Goal: Task Accomplishment & Management: Manage account settings

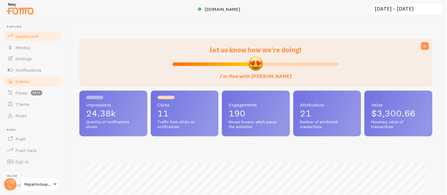
click at [24, 86] on link "Events" at bounding box center [32, 81] width 59 height 11
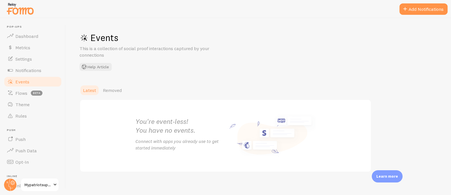
scroll to position [4, 0]
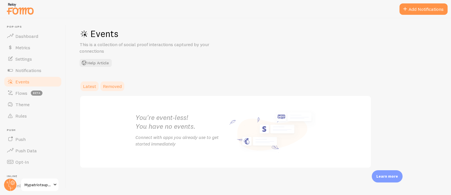
click at [115, 88] on span "Removed" at bounding box center [112, 87] width 19 height 6
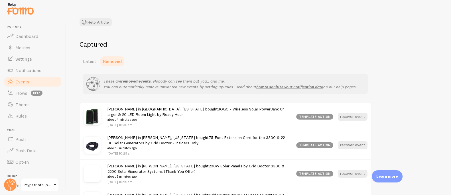
scroll to position [45, 0]
click at [35, 70] on span "Notifications" at bounding box center [28, 71] width 26 height 6
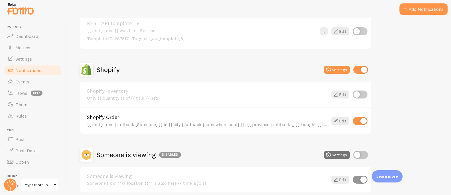
scroll to position [298, 0]
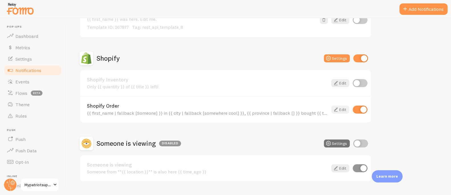
click at [337, 107] on icon at bounding box center [336, 109] width 7 height 7
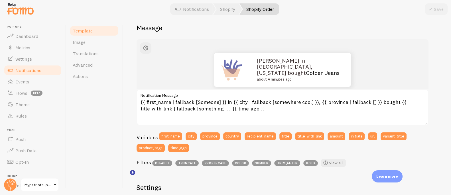
scroll to position [49, 0]
click at [82, 78] on span "Actions" at bounding box center [80, 77] width 15 height 6
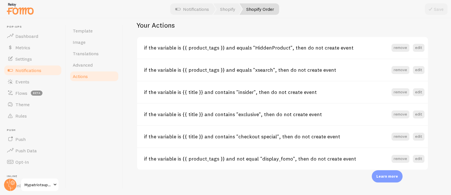
scroll to position [242, 0]
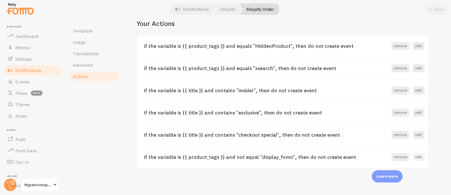
click at [417, 156] on button "edit" at bounding box center [419, 158] width 12 height 8
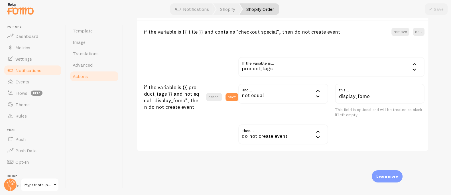
scroll to position [351, 0]
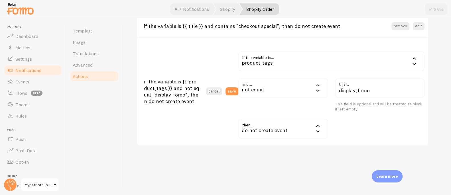
click at [267, 89] on div "not equal" at bounding box center [284, 88] width 90 height 20
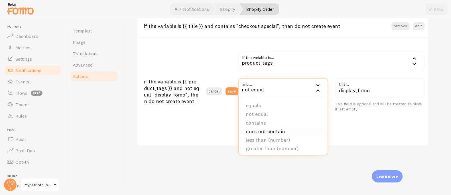
click at [277, 131] on li "does not contain" at bounding box center [283, 132] width 89 height 9
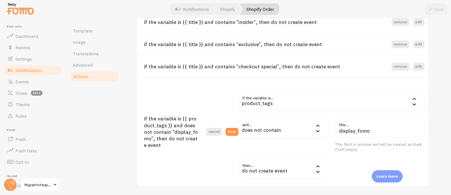
scroll to position [317, 0]
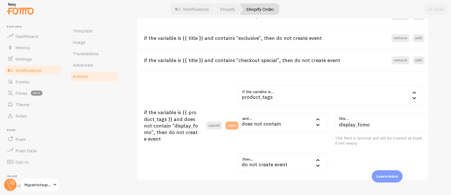
click at [236, 125] on button "save" at bounding box center [232, 126] width 13 height 8
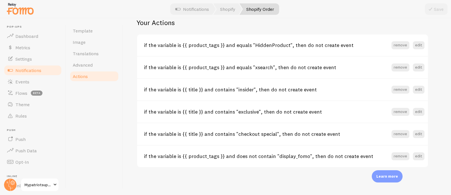
scroll to position [242, 0]
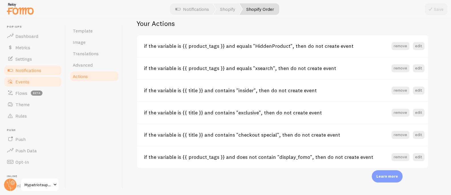
click at [26, 80] on span "Events" at bounding box center [22, 82] width 14 height 6
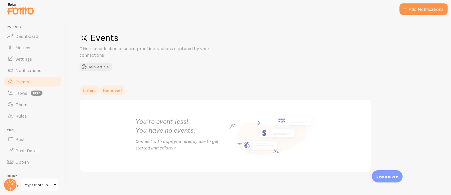
click at [112, 90] on span "Removed" at bounding box center [112, 91] width 19 height 6
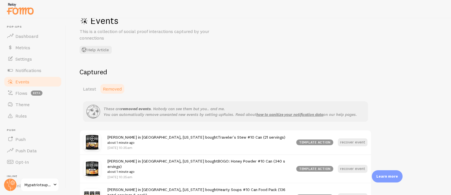
scroll to position [120, 0]
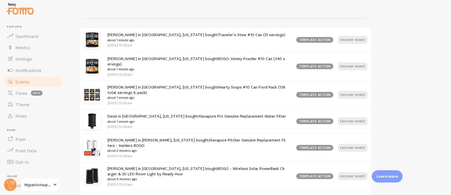
click at [218, 35] on link "Traveler's Stew #10 Can (21 servings)" at bounding box center [252, 34] width 68 height 5
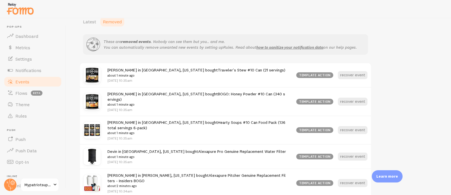
scroll to position [81, 0]
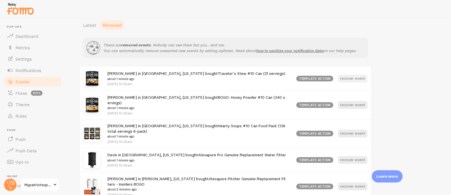
click at [358, 78] on button "recover event" at bounding box center [353, 79] width 30 height 8
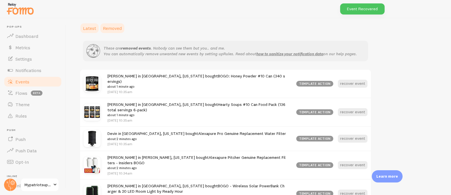
scroll to position [71, 0]
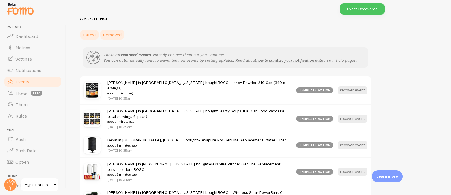
click at [98, 32] on link "Latest" at bounding box center [90, 34] width 20 height 11
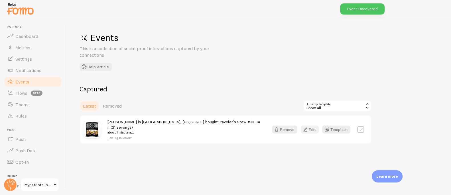
click at [314, 126] on button "Edit" at bounding box center [310, 130] width 18 height 8
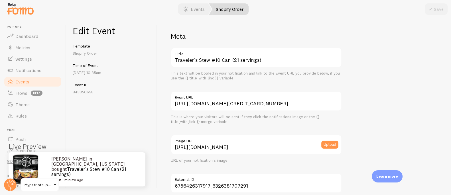
scroll to position [389, 0]
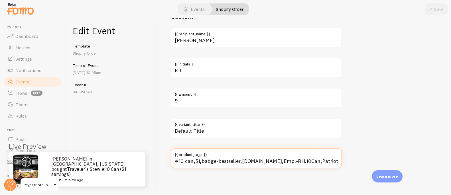
drag, startPoint x: 195, startPoint y: 161, endPoint x: 198, endPoint y: 160, distance: 3.5
click at [195, 161] on input "#10 can,51,badge-bestseller,[DOMAIN_NAME],Empl-RH.10Can,Patriot Deals,z_Food_Pr…" at bounding box center [256, 159] width 171 height 20
click at [228, 161] on input "#10 can,51,badge-bestseller,[DOMAIN_NAME],Empl-RH.10Can,Patriot Deals,z_Food_Pr…" at bounding box center [256, 159] width 171 height 20
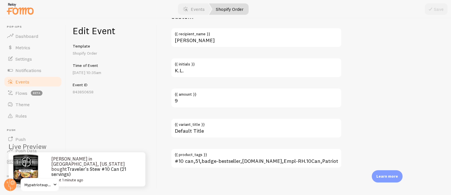
click at [144, 128] on div "Edit Event Template Shopify Order Time of Event [DATE] 10:35am Event ID 8438506…" at bounding box center [111, 106] width 91 height 177
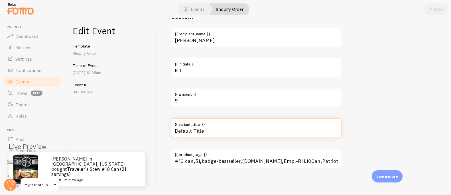
click at [275, 132] on input "Default Title" at bounding box center [256, 128] width 171 height 20
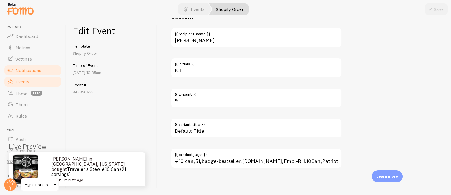
drag, startPoint x: 27, startPoint y: 69, endPoint x: 32, endPoint y: 69, distance: 5.4
click at [27, 69] on span "Notifications" at bounding box center [28, 71] width 26 height 6
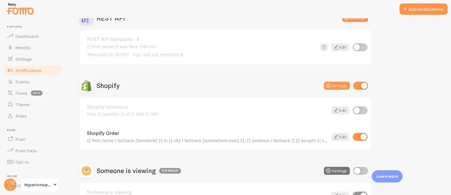
scroll to position [311, 0]
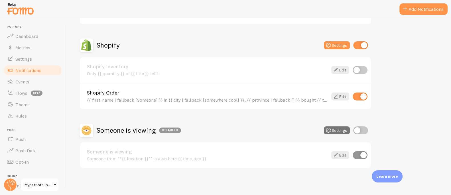
click at [160, 98] on div "{{ first_name | fallback [Someone] }} in {{ city | fallback [somewhere cool] }}…" at bounding box center [207, 100] width 241 height 5
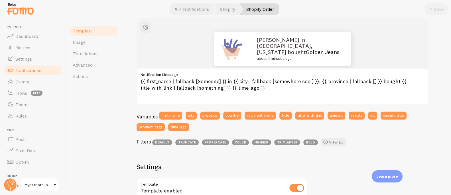
scroll to position [101, 0]
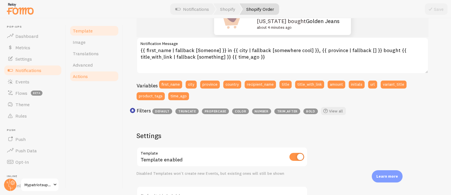
click at [78, 74] on span "Actions" at bounding box center [80, 77] width 15 height 6
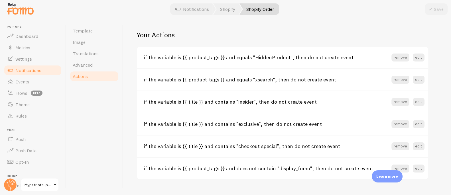
scroll to position [231, 0]
click at [420, 168] on button "edit" at bounding box center [419, 168] width 12 height 8
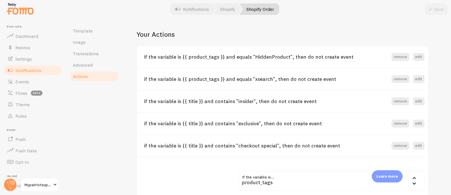
scroll to position [351, 0]
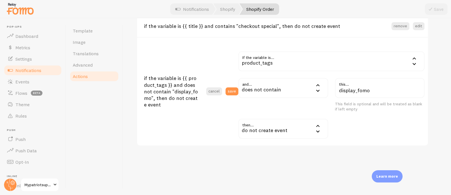
click at [265, 89] on div "does not contain" at bounding box center [284, 88] width 90 height 20
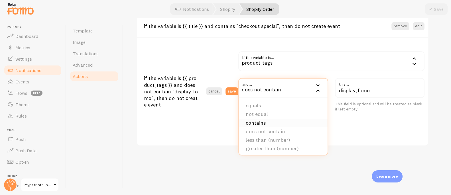
click at [263, 122] on li "contains" at bounding box center [283, 123] width 89 height 9
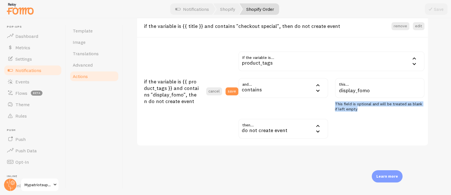
drag, startPoint x: 356, startPoint y: 104, endPoint x: 398, endPoint y: 106, distance: 41.2
click at [396, 106] on div "display_fomo this... This field is optional and will be treated as blank if lef…" at bounding box center [380, 95] width 90 height 34
click at [364, 112] on div "If the variable is... product_tags product_tags first_name city province countr…" at bounding box center [332, 95] width 186 height 88
click at [268, 127] on div "do not create event" at bounding box center [284, 129] width 90 height 20
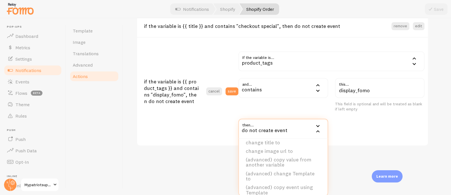
scroll to position [43, 0]
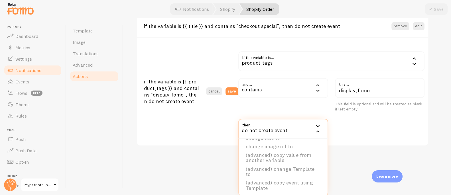
click at [364, 133] on div "then... drop_event do not create event do not create event change to change mat…" at bounding box center [331, 129] width 193 height 20
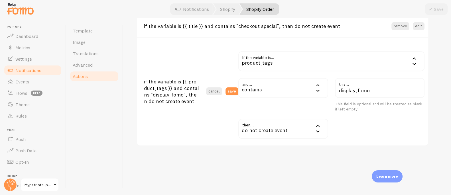
click at [278, 88] on div "contains" at bounding box center [284, 88] width 90 height 20
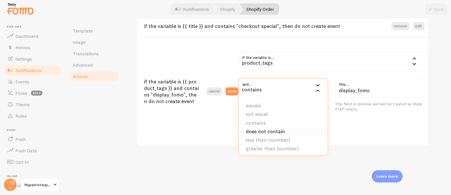
click at [276, 131] on li "does not contain" at bounding box center [283, 132] width 89 height 9
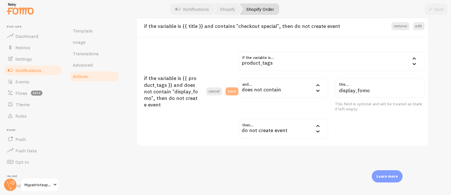
click at [237, 92] on button "save" at bounding box center [232, 92] width 13 height 8
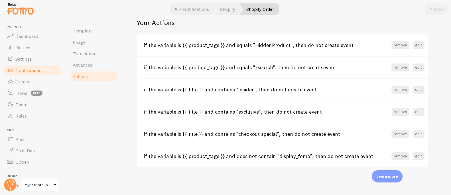
scroll to position [242, 0]
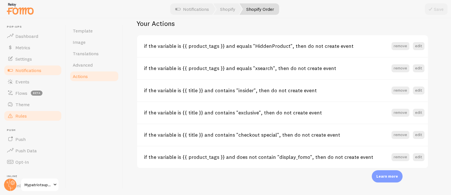
click at [28, 118] on link "Rules" at bounding box center [32, 115] width 59 height 11
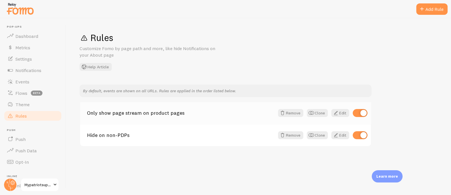
click at [145, 112] on link "Only show page stream on product pages" at bounding box center [181, 113] width 188 height 5
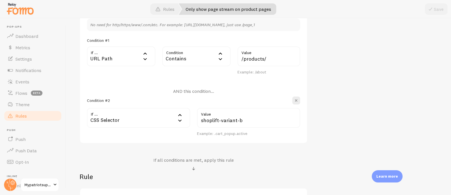
scroll to position [167, 0]
click at [38, 72] on span "Notifications" at bounding box center [28, 71] width 26 height 6
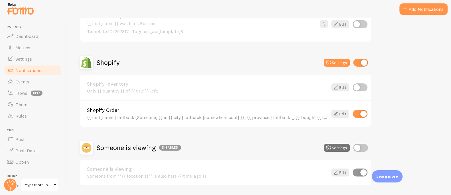
scroll to position [311, 0]
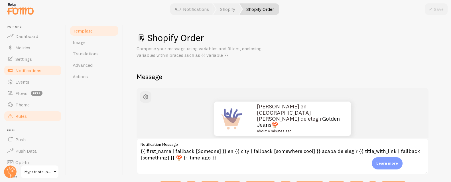
click at [27, 115] on link "Rules" at bounding box center [32, 115] width 59 height 11
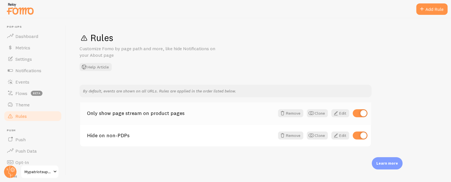
click at [171, 114] on link "Only show page stream on product pages" at bounding box center [181, 113] width 188 height 5
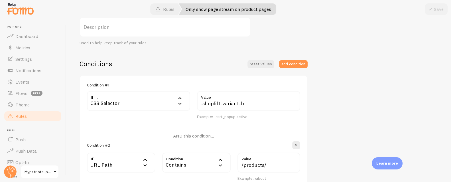
scroll to position [109, 0]
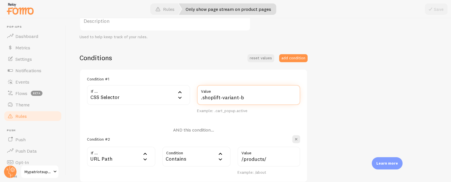
click at [227, 99] on input ".shoplift-variant-b" at bounding box center [248, 95] width 103 height 20
click at [271, 97] on input ".shoplift-variant-b" at bounding box center [248, 95] width 103 height 20
click at [326, 103] on div "Only show page stream on product pages Title Example: Checkout Page Description…" at bounding box center [259, 119] width 358 height 286
click at [132, 92] on div "CSS Selector" at bounding box center [138, 95] width 103 height 20
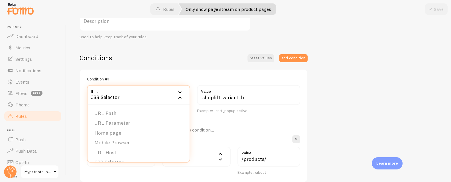
click at [132, 92] on div "CSS Selector" at bounding box center [138, 95] width 103 height 20
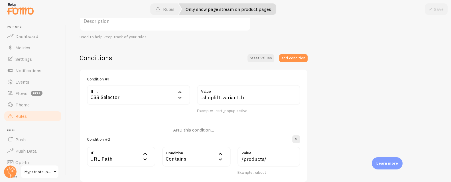
click at [193, 54] on div "Conditions reset values add condition" at bounding box center [194, 57] width 228 height 9
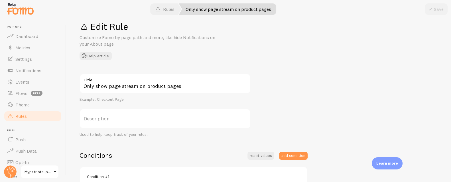
scroll to position [0, 0]
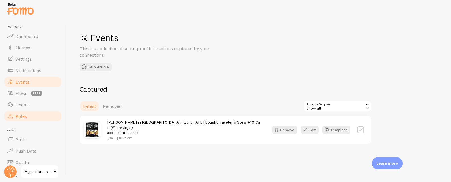
click at [23, 118] on span "Rules" at bounding box center [20, 116] width 11 height 6
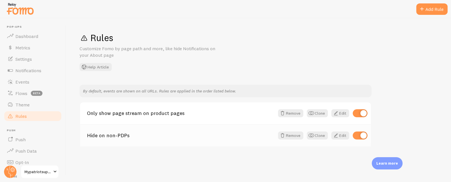
click at [110, 136] on link "Hide on non-PDPs" at bounding box center [181, 135] width 188 height 5
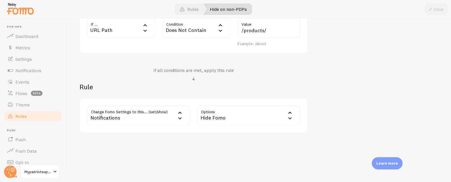
scroll to position [196, 0]
click at [27, 117] on link "Rules" at bounding box center [32, 115] width 59 height 11
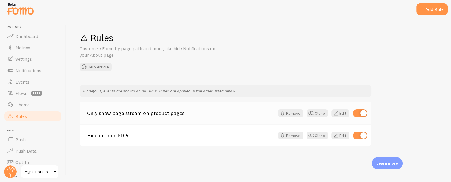
click at [119, 115] on link "Only show page stream on product pages" at bounding box center [181, 113] width 188 height 5
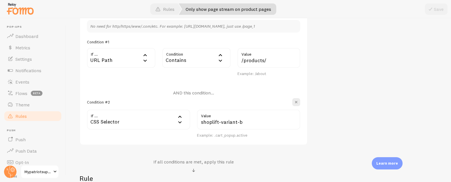
scroll to position [164, 0]
click at [181, 118] on icon at bounding box center [180, 117] width 7 height 7
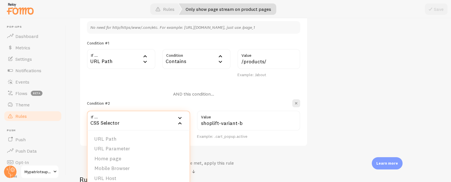
click at [262, 104] on div "Condition #2" at bounding box center [193, 103] width 213 height 8
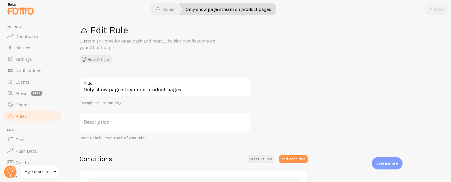
scroll to position [0, 0]
